Goal: Find specific page/section: Find specific page/section

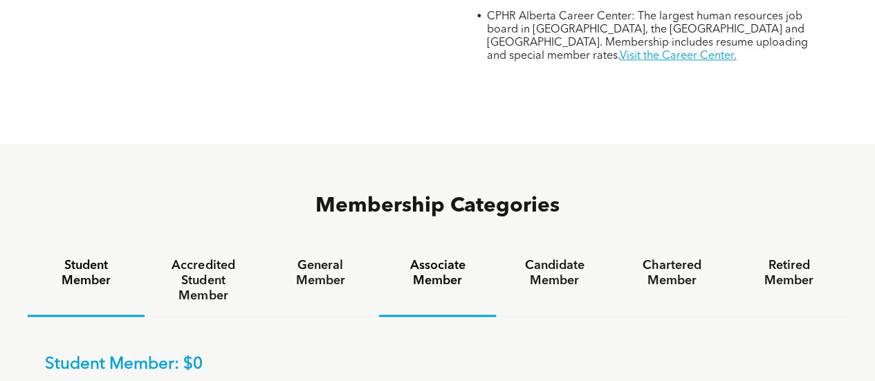
scroll to position [777, 0]
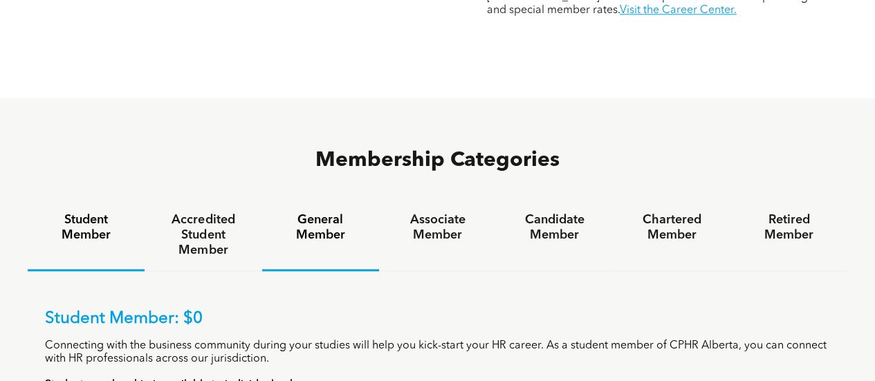
click at [308, 212] on h4 "General Member" at bounding box center [321, 227] width 92 height 30
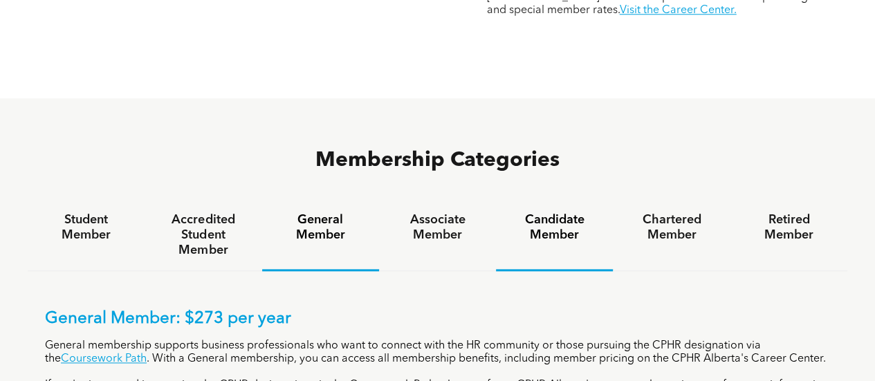
click at [545, 212] on h4 "Candidate Member" at bounding box center [554, 227] width 92 height 30
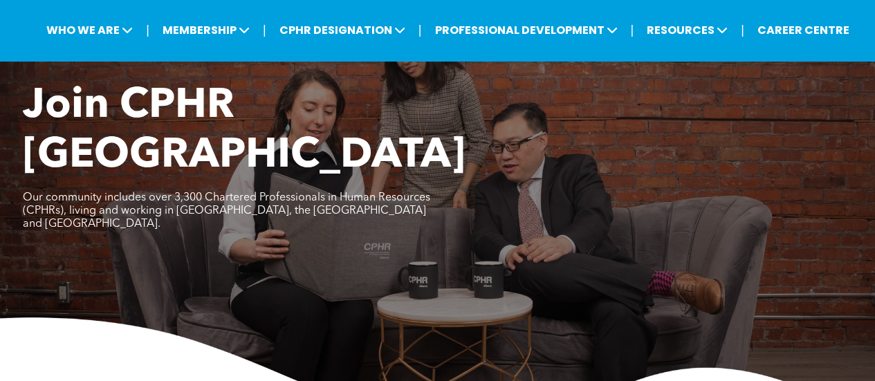
scroll to position [0, 0]
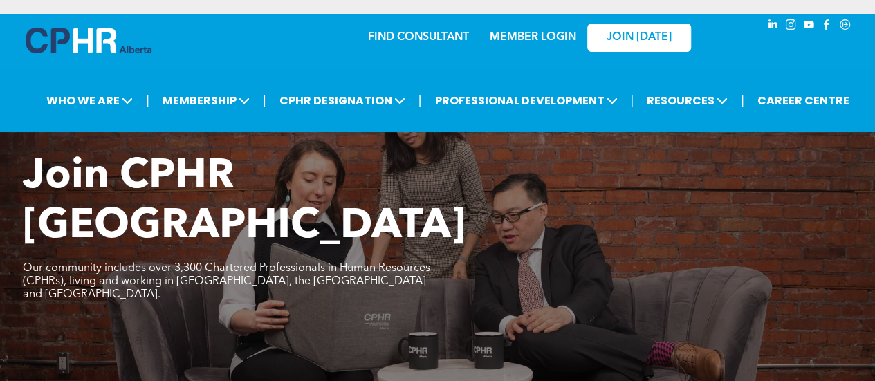
click at [443, 37] on div "MEMBER LOGIN" at bounding box center [502, 37] width 127 height 44
click at [395, 33] on link "FIND CONSULTANT" at bounding box center [418, 37] width 101 height 11
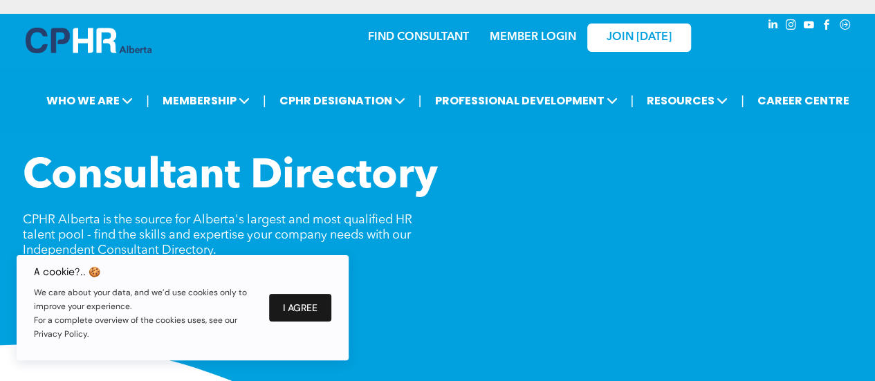
click at [286, 304] on button "I Agree" at bounding box center [300, 308] width 62 height 28
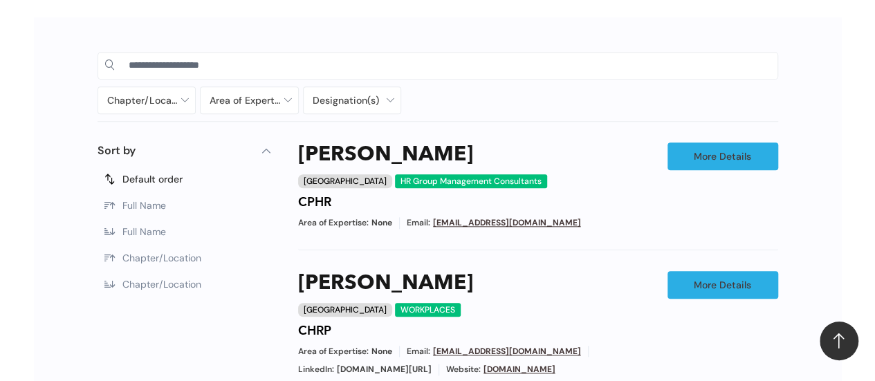
scroll to position [640, 0]
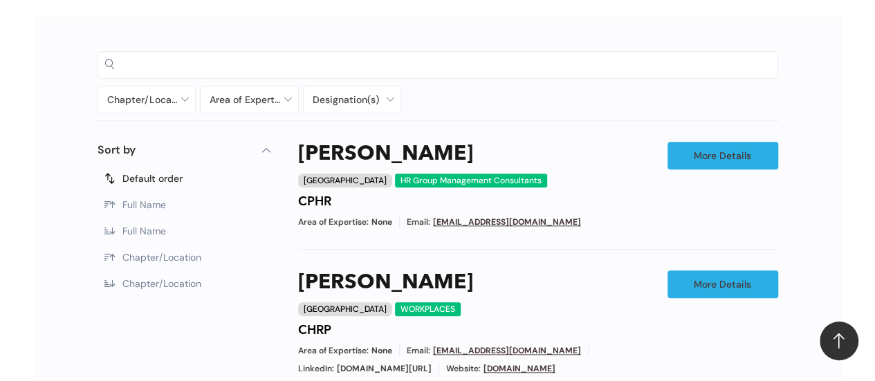
click at [301, 66] on input at bounding box center [450, 64] width 642 height 21
type input "********"
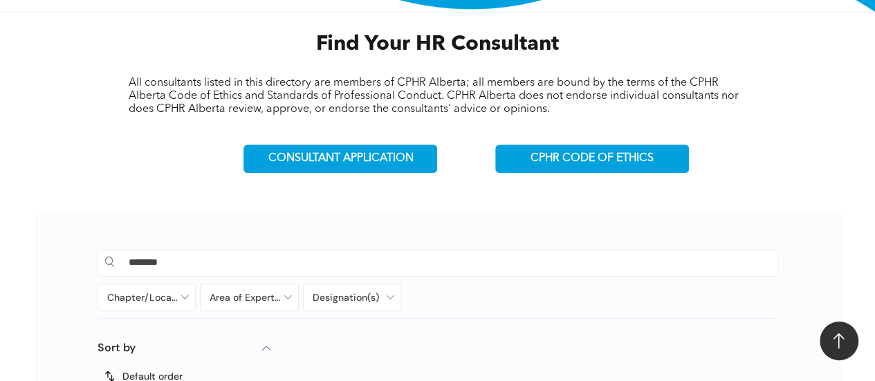
scroll to position [432, 0]
